Goal: Task Accomplishment & Management: Manage account settings

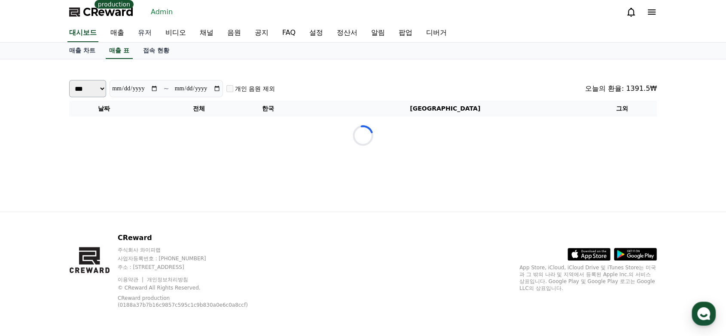
click at [149, 35] on link "유저" at bounding box center [144, 33] width 27 height 18
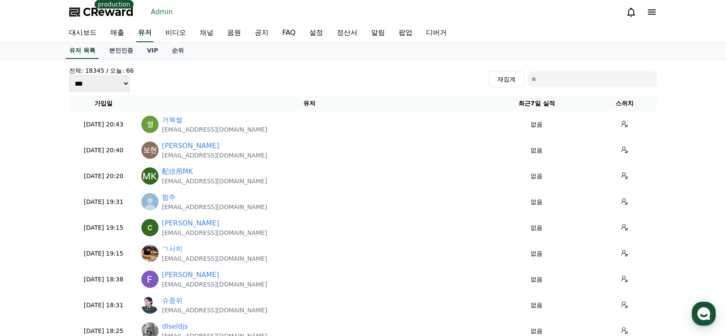
click at [214, 40] on link "채널" at bounding box center [206, 33] width 27 height 18
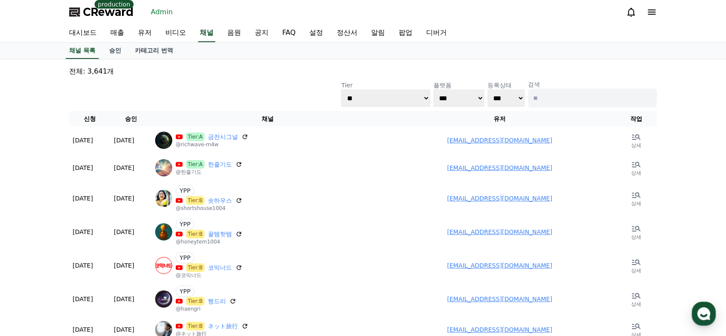
click at [550, 103] on input at bounding box center [592, 98] width 129 height 19
type input "*"
type input "**********"
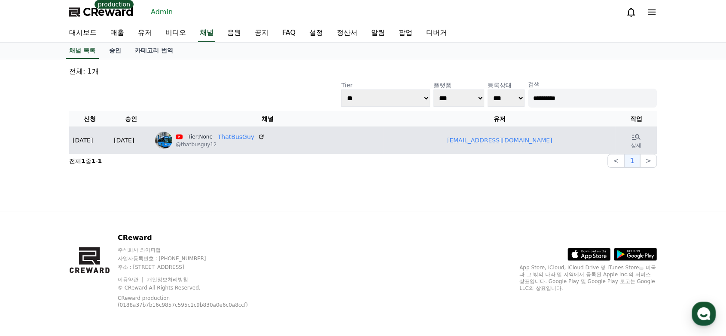
click at [520, 139] on link "thatbusguy12@gmail.com" at bounding box center [499, 140] width 105 height 7
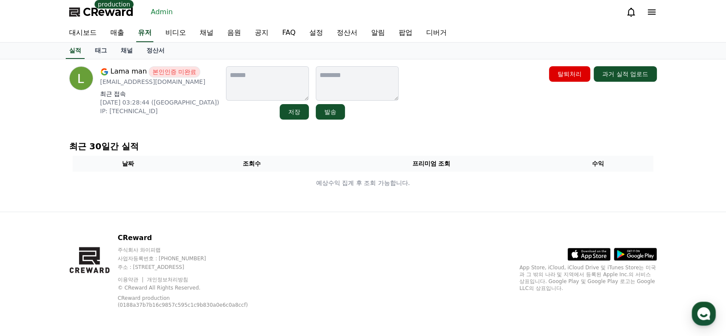
click at [520, 139] on div "최근 30일간 실적 날짜 조회수 프리미엄 조회 수익 예상수익 집계 후 조회 가능합니다." at bounding box center [363, 169] width 595 height 64
click at [127, 55] on link "채널" at bounding box center [127, 51] width 26 height 16
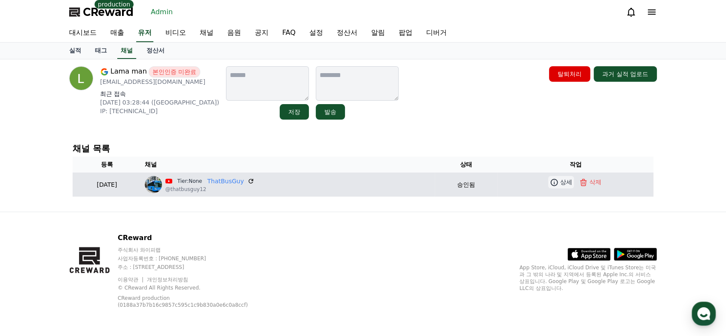
click at [567, 183] on p "상세" at bounding box center [566, 181] width 12 height 9
click at [244, 181] on link "ThatBusGuy" at bounding box center [225, 181] width 37 height 9
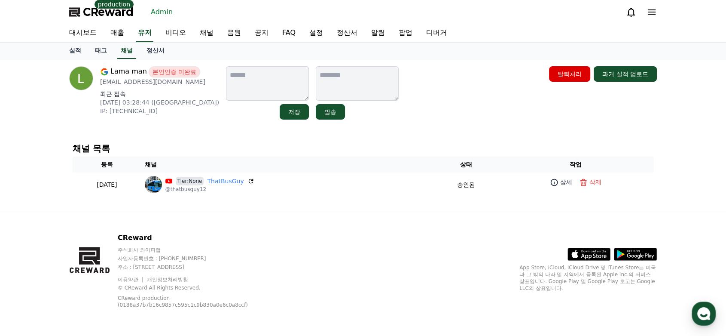
click at [238, 136] on div "Lama man 본인인증 미완료 thatbusguy12@gmail.com 최근 접속 2025-09-24 03:28:44 (IL) IP: 2a0…" at bounding box center [363, 135] width 602 height 152
